Goal: Task Accomplishment & Management: Use online tool/utility

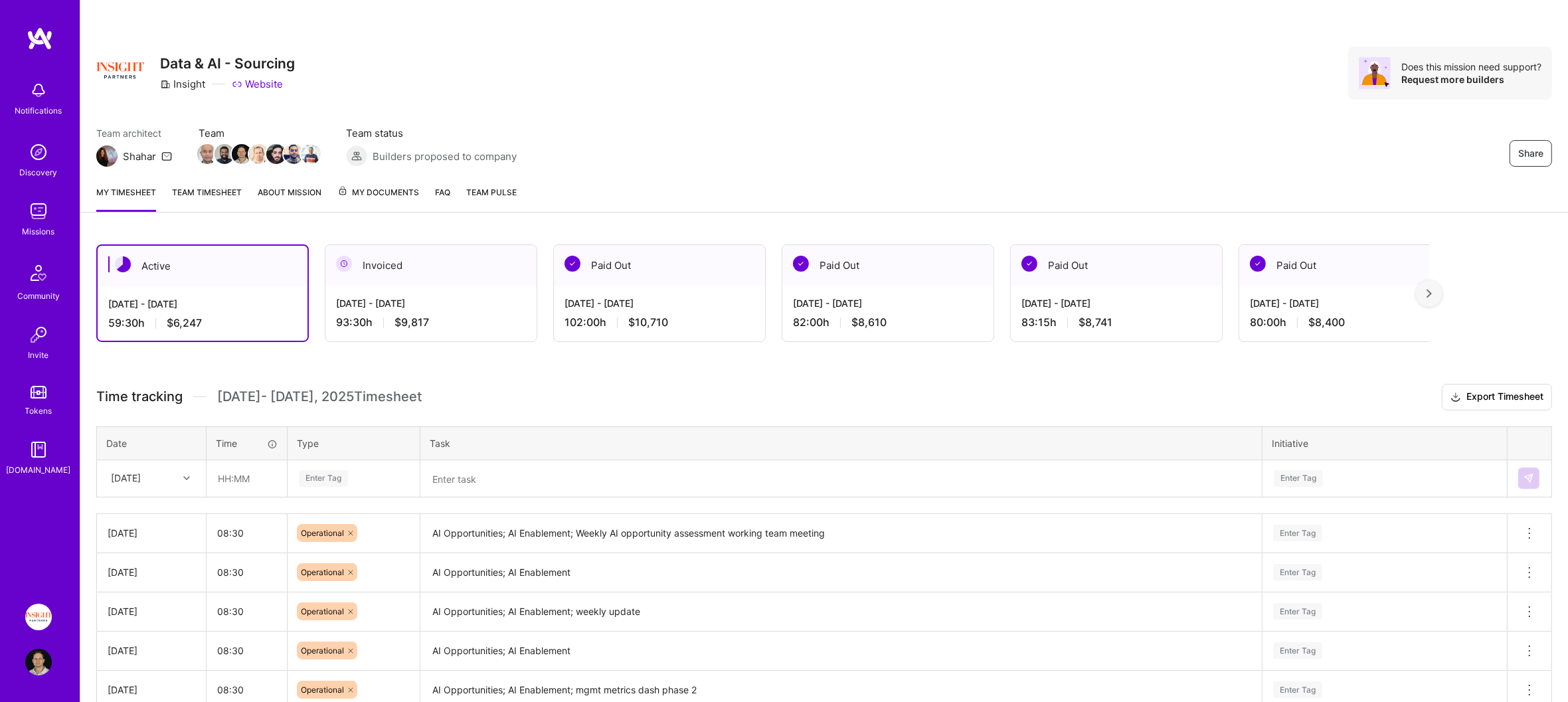
click at [369, 192] on span "My Documents" at bounding box center [379, 192] width 82 height 15
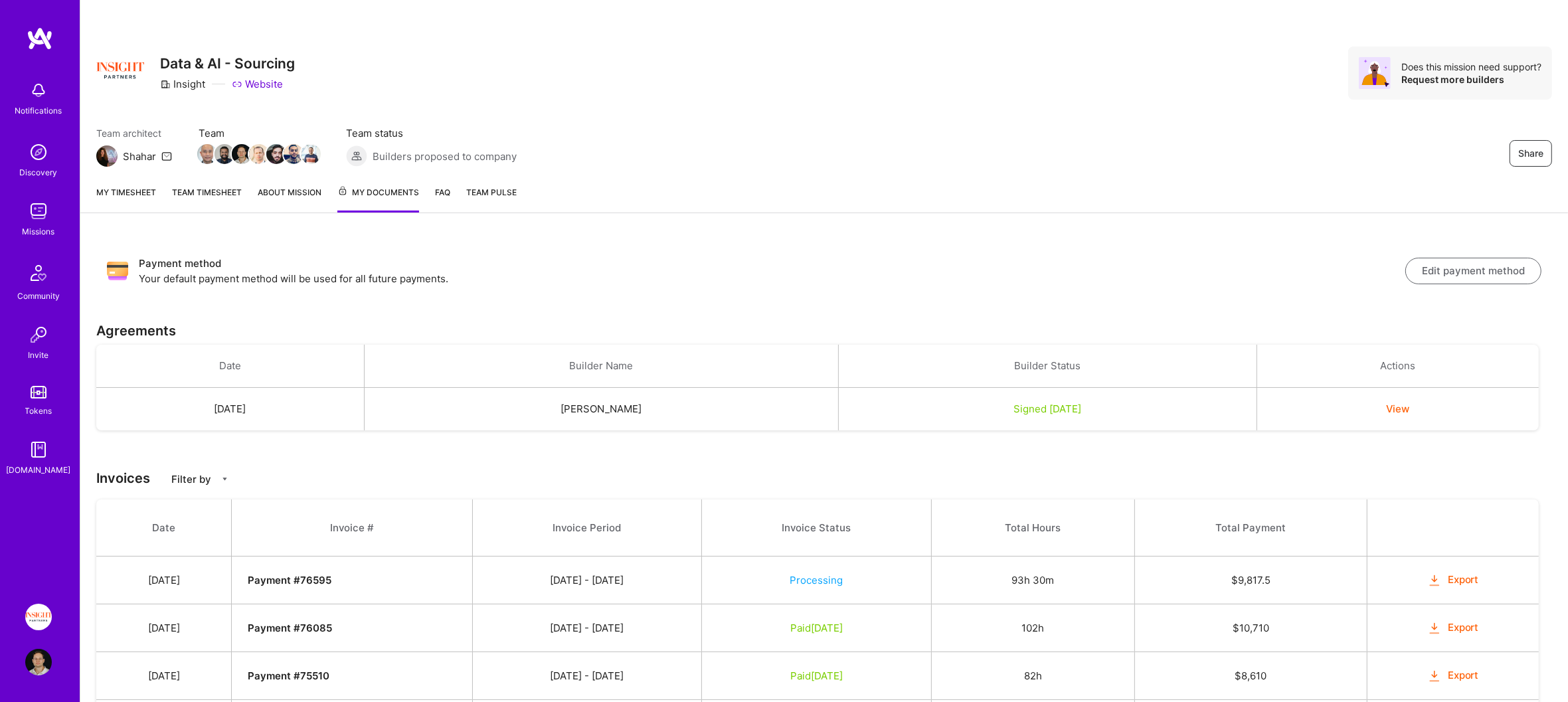
click at [127, 189] on link "My timesheet" at bounding box center [126, 199] width 60 height 27
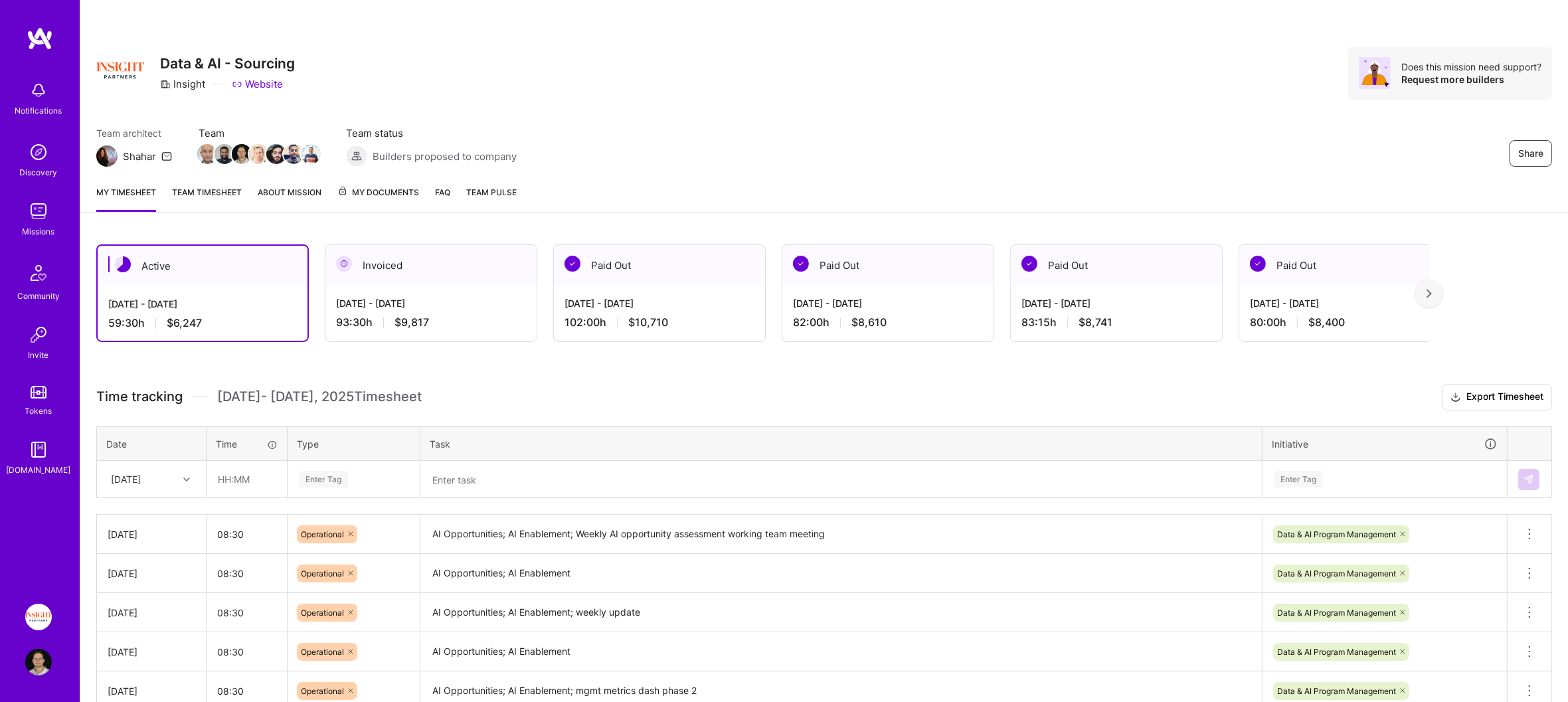
click at [486, 473] on textarea at bounding box center [841, 478] width 839 height 34
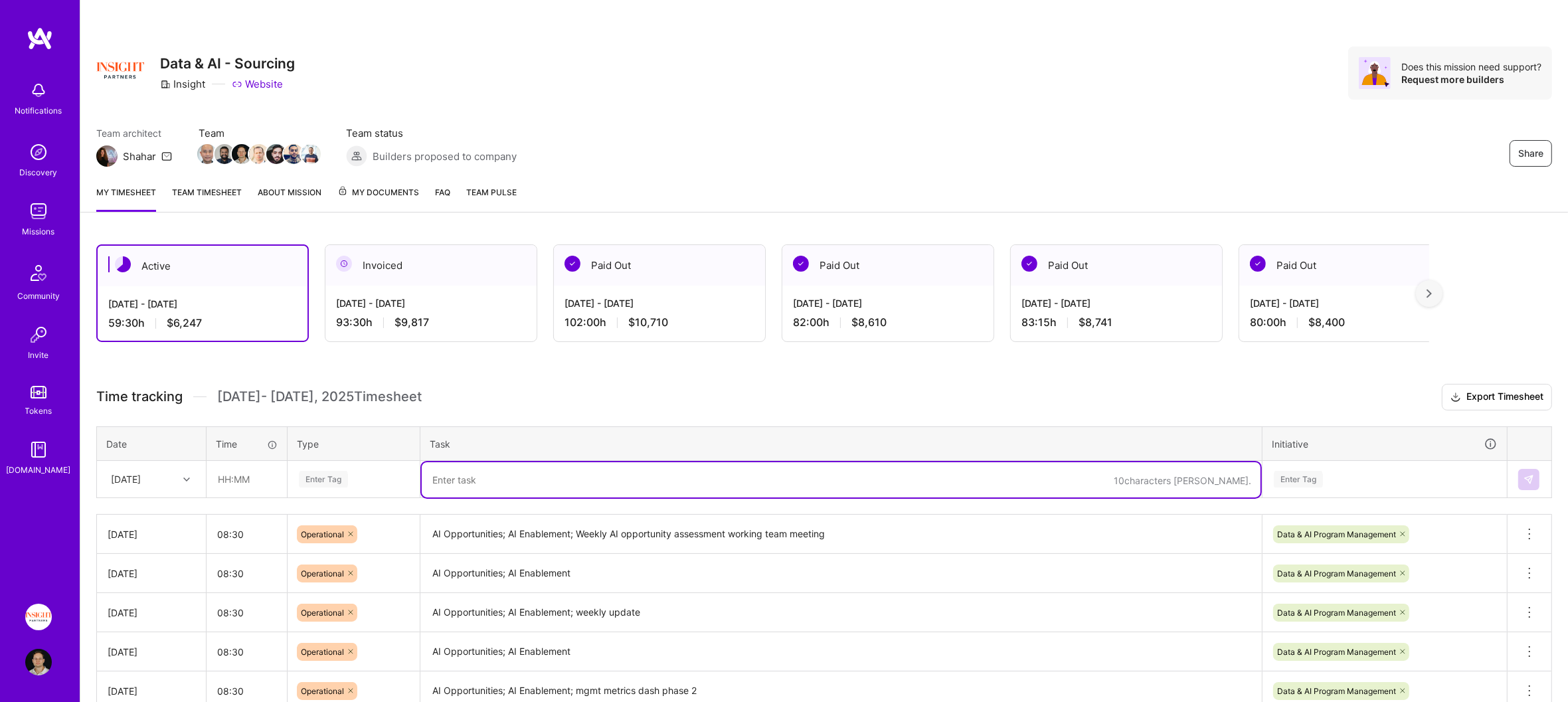
paste textarea "AI Opportunities; AI Enablement; Management metrics dashboard phase 2; Tooling …"
type textarea "AI Opportunities; AI Enablement; Management metrics dashboard phase 2; Tooling …"
click at [375, 478] on div "Enter Tag" at bounding box center [353, 478] width 112 height 17
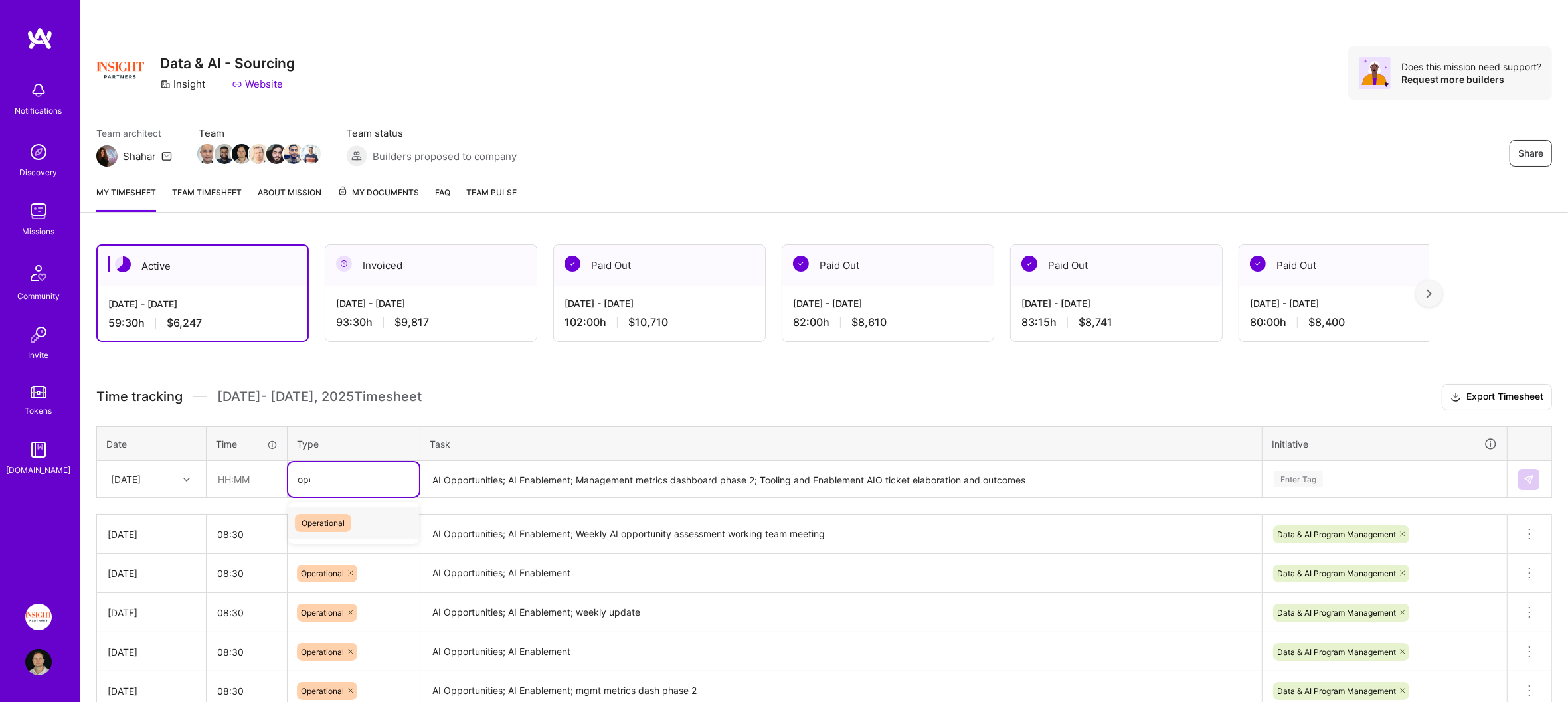
type input "oper"
click at [244, 475] on input "text" at bounding box center [246, 479] width 79 height 35
type input "08:30"
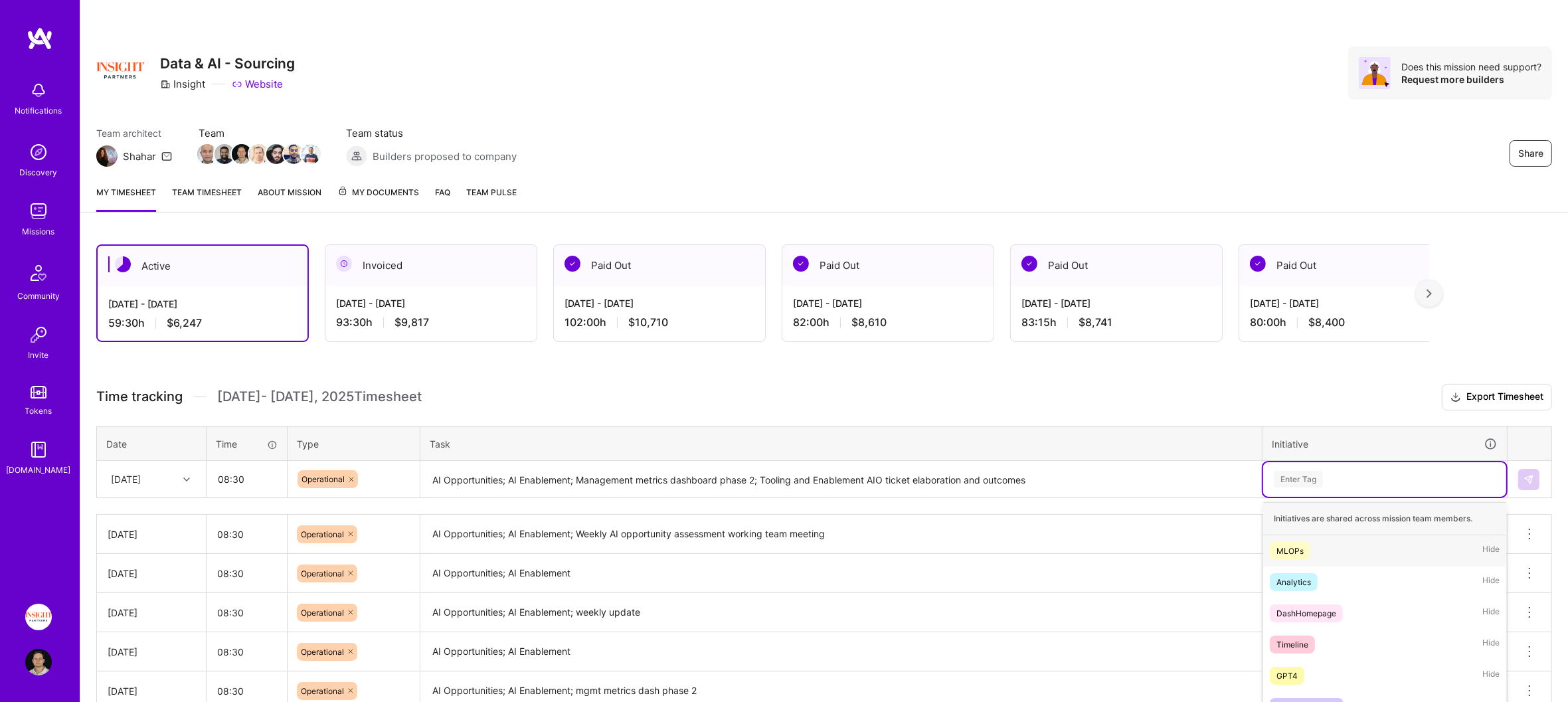
click at [1377, 479] on div "option MLOPs focused, 1 of 54. 54 results available. Use Up and Down to choose …" at bounding box center [1384, 478] width 243 height 34
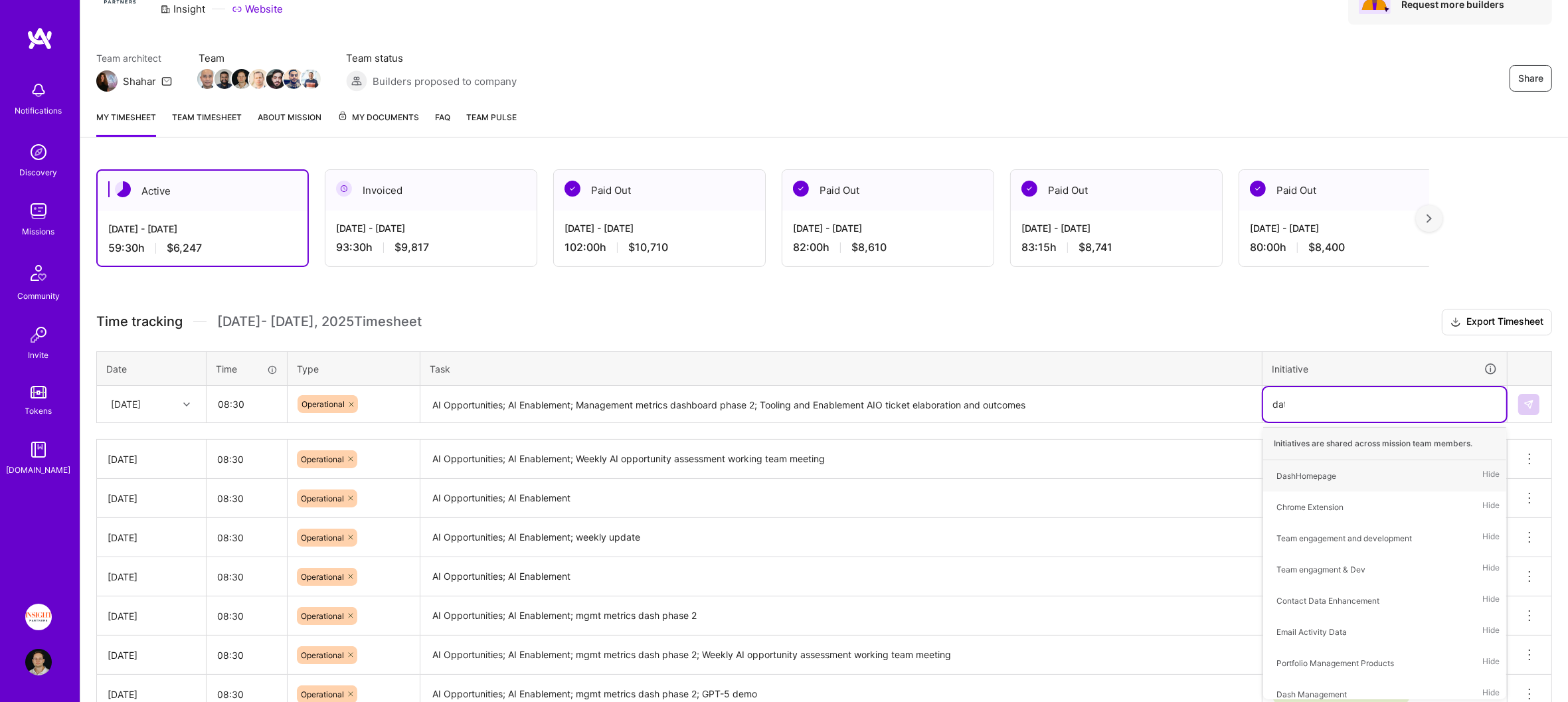
type input "data"
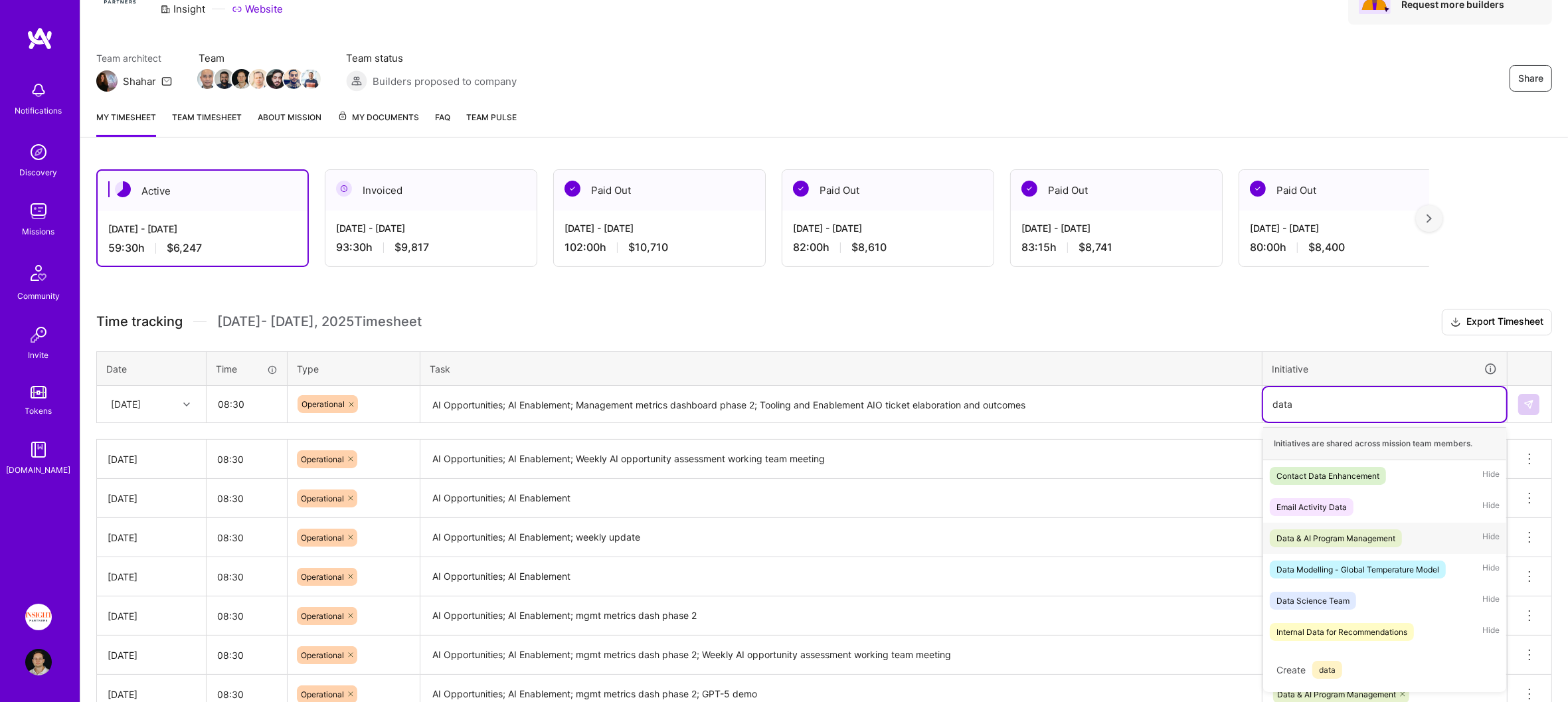
click at [1351, 542] on span "Data & AI Program Management" at bounding box center [1336, 538] width 132 height 18
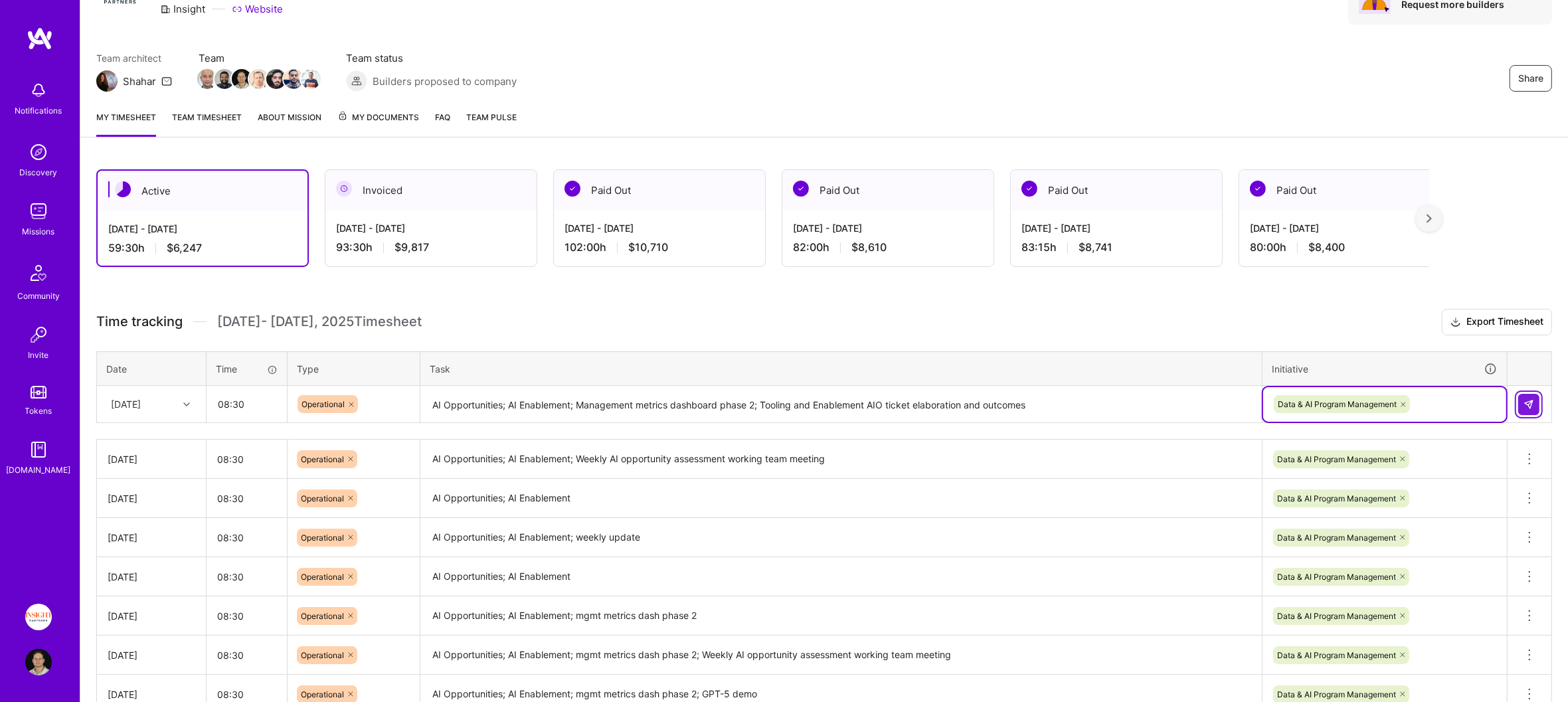
click at [1531, 399] on img at bounding box center [1529, 404] width 11 height 11
